Goal: Transaction & Acquisition: Purchase product/service

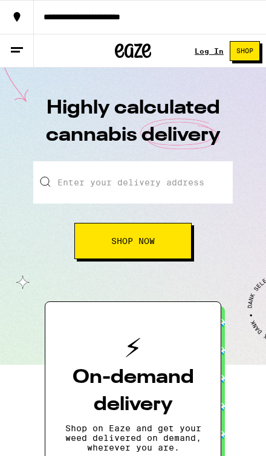
click at [21, 48] on line at bounding box center [17, 48] width 12 height 0
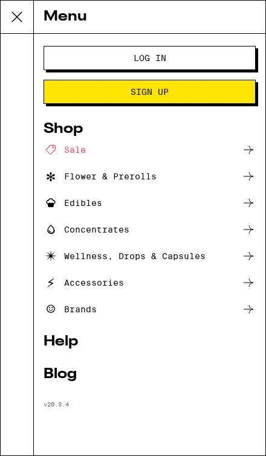
click at [179, 59] on span "Log In" at bounding box center [149, 58] width 114 height 8
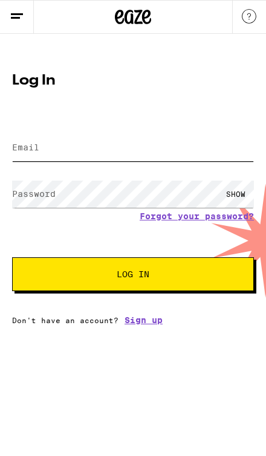
click at [214, 134] on input "Email" at bounding box center [133, 147] width 242 height 27
type input "[EMAIL_ADDRESS][DOMAIN_NAME]"
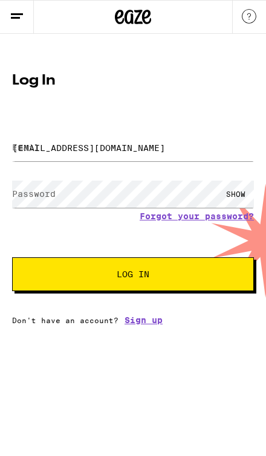
click at [133, 276] on button "Log In" at bounding box center [133, 274] width 242 height 34
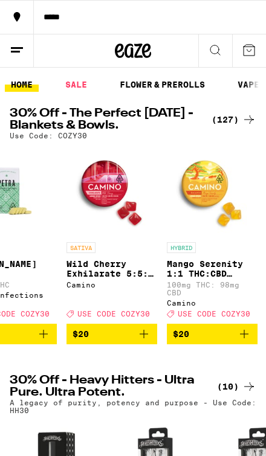
scroll to position [0, 613]
